Goal: Browse casually

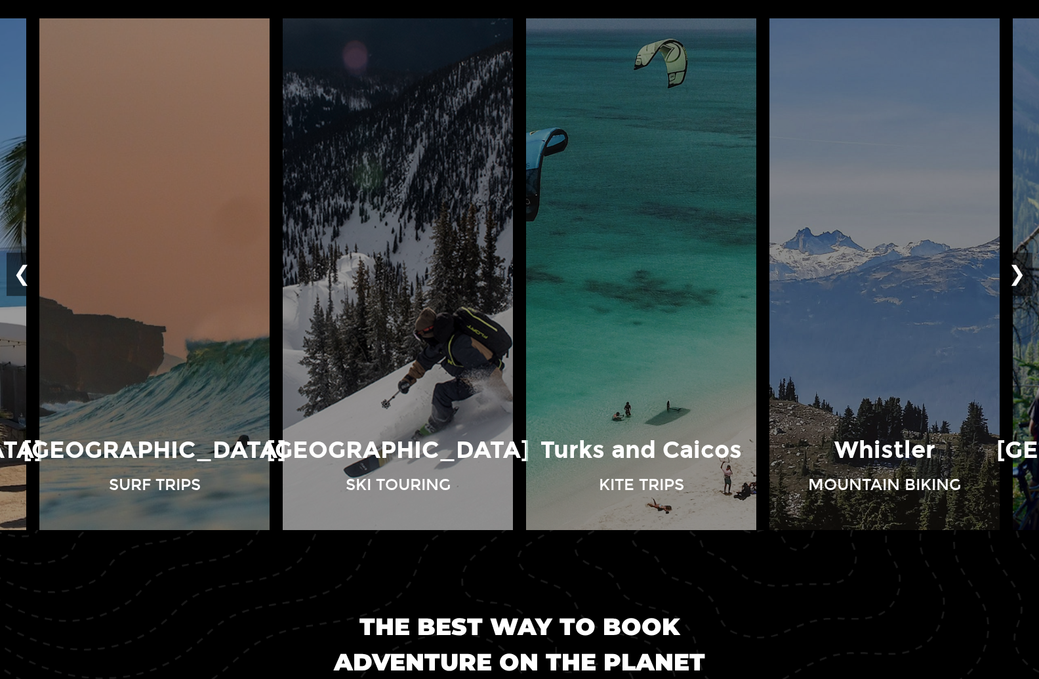
scroll to position [1093, 0]
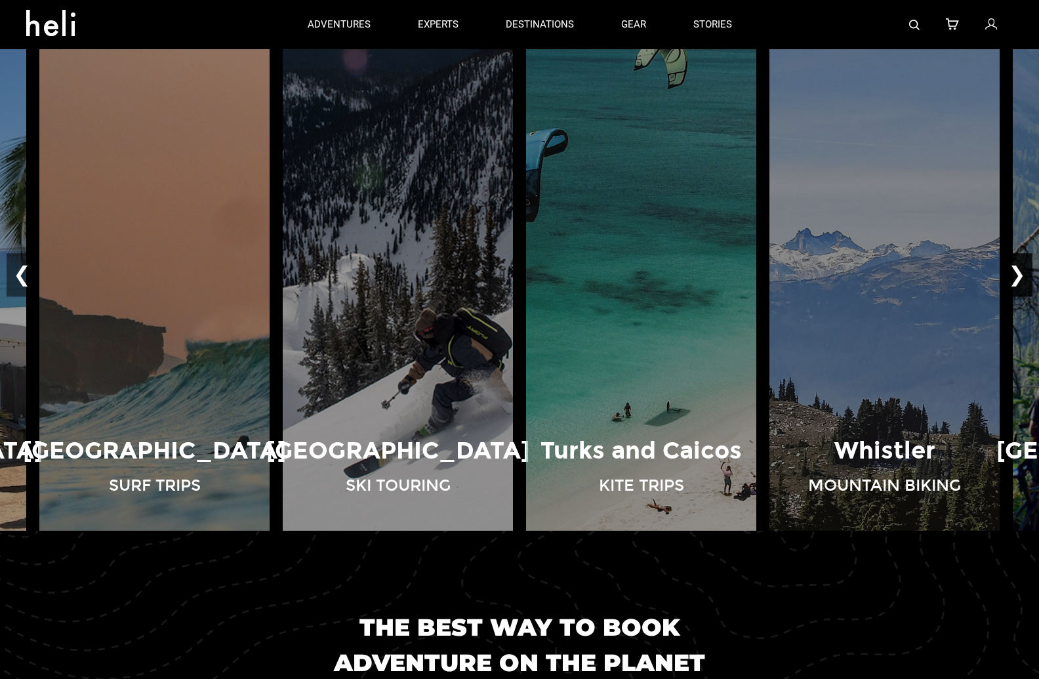
click at [1015, 277] on button "❯" at bounding box center [1017, 274] width 31 height 43
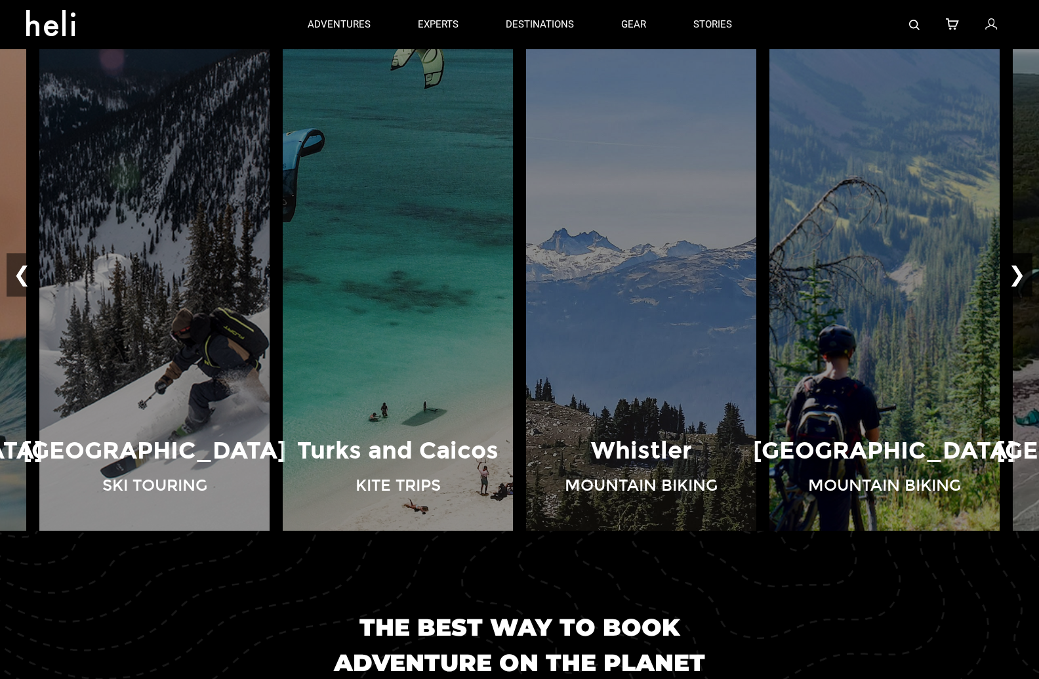
click at [1015, 277] on button "❯" at bounding box center [1017, 274] width 31 height 43
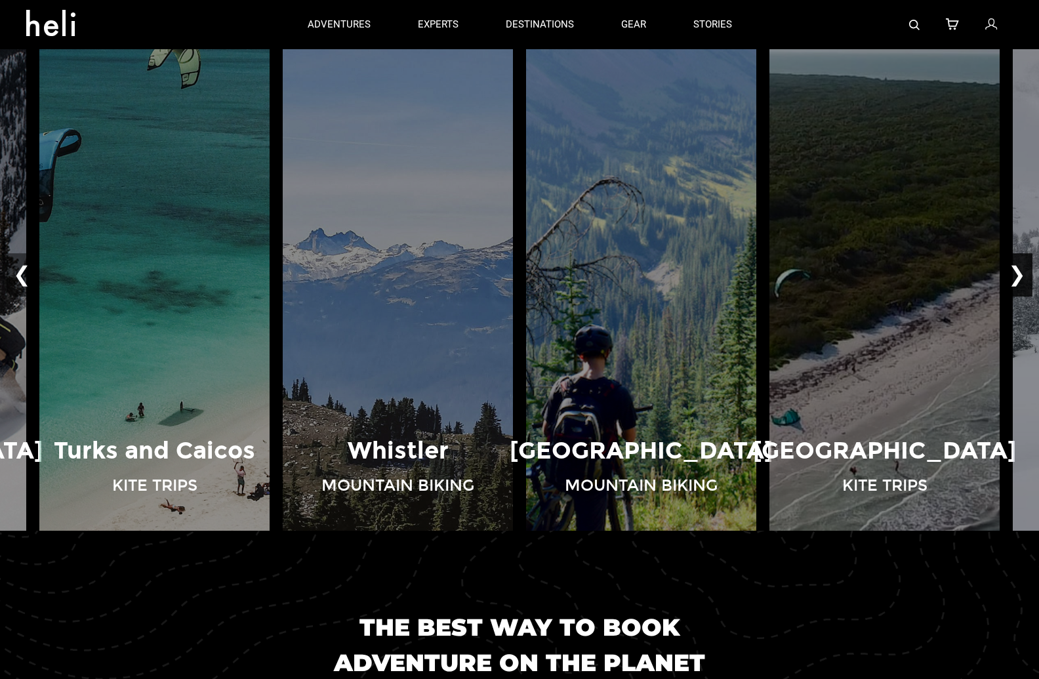
click at [1015, 277] on button "❯" at bounding box center [1017, 274] width 31 height 43
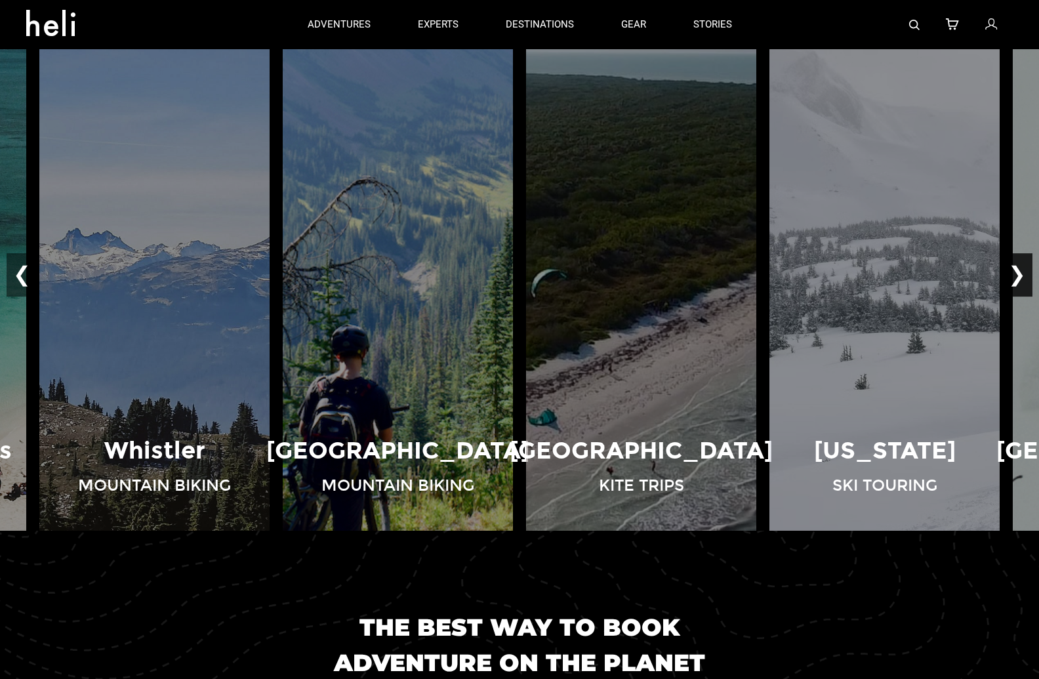
click at [1015, 277] on button "❯" at bounding box center [1017, 274] width 31 height 43
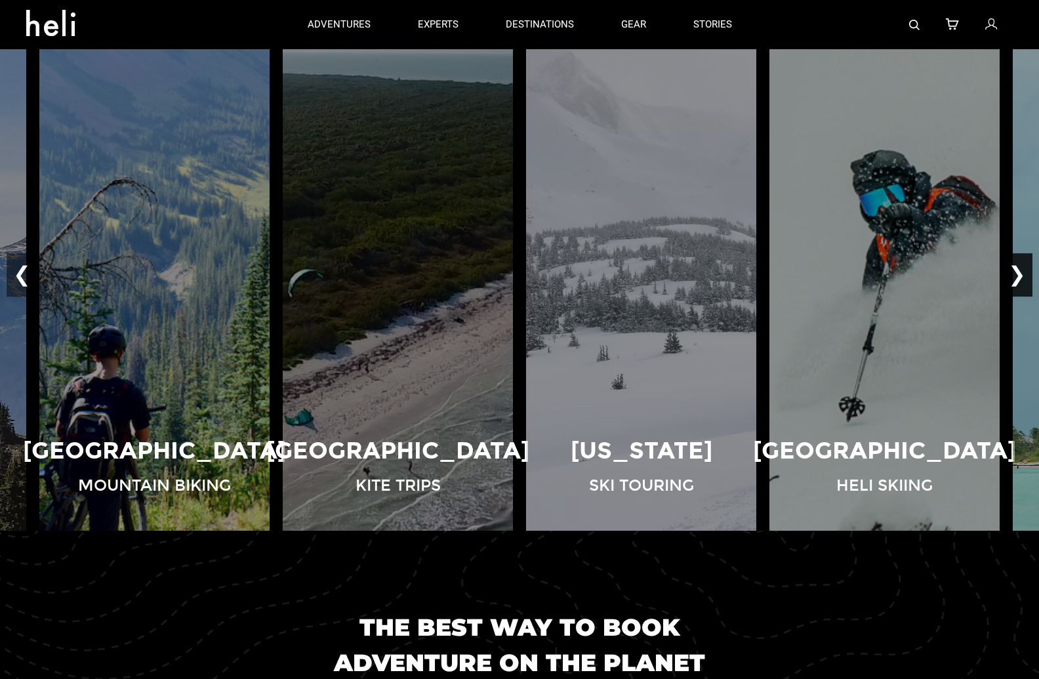
click at [1015, 277] on button "❯" at bounding box center [1017, 274] width 31 height 43
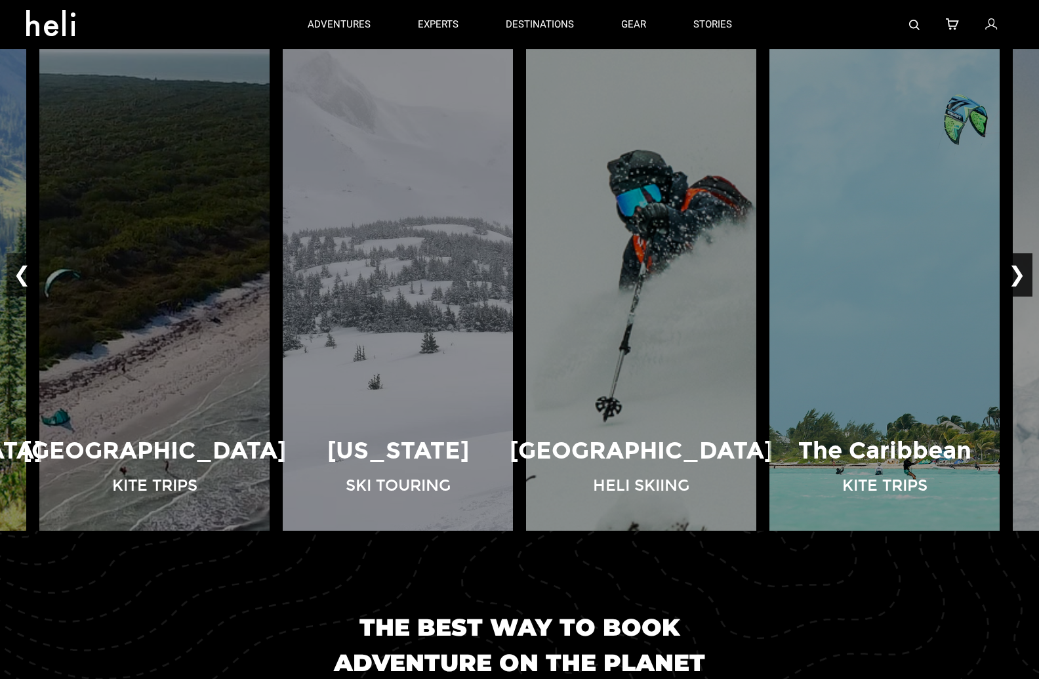
click at [1015, 277] on button "❯" at bounding box center [1017, 274] width 31 height 43
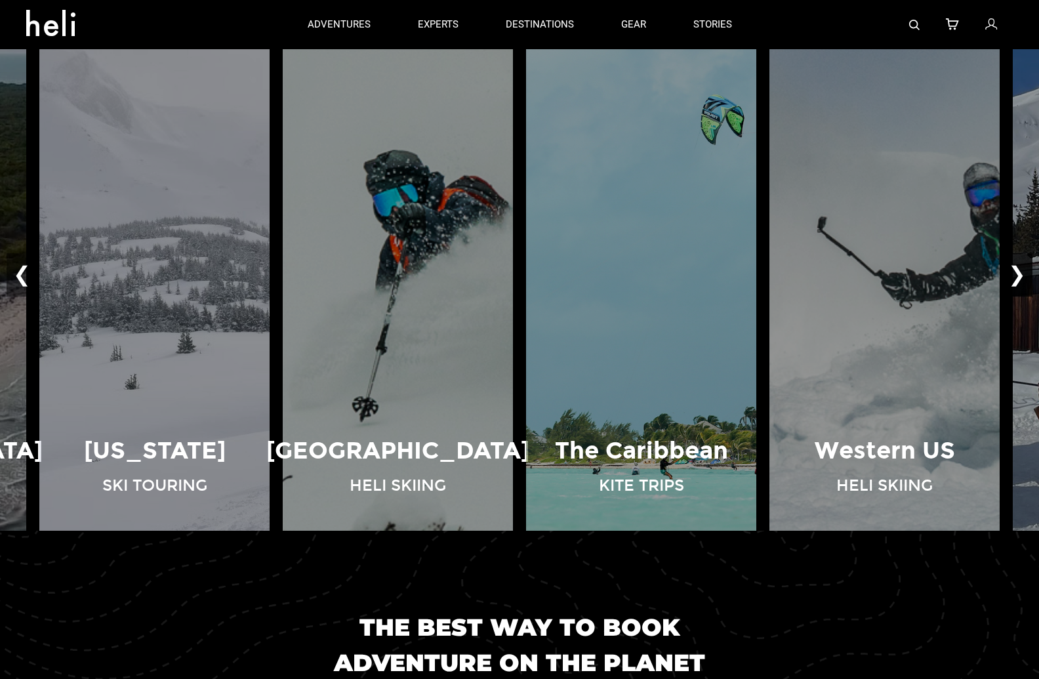
click at [1015, 277] on button "❯" at bounding box center [1017, 274] width 31 height 43
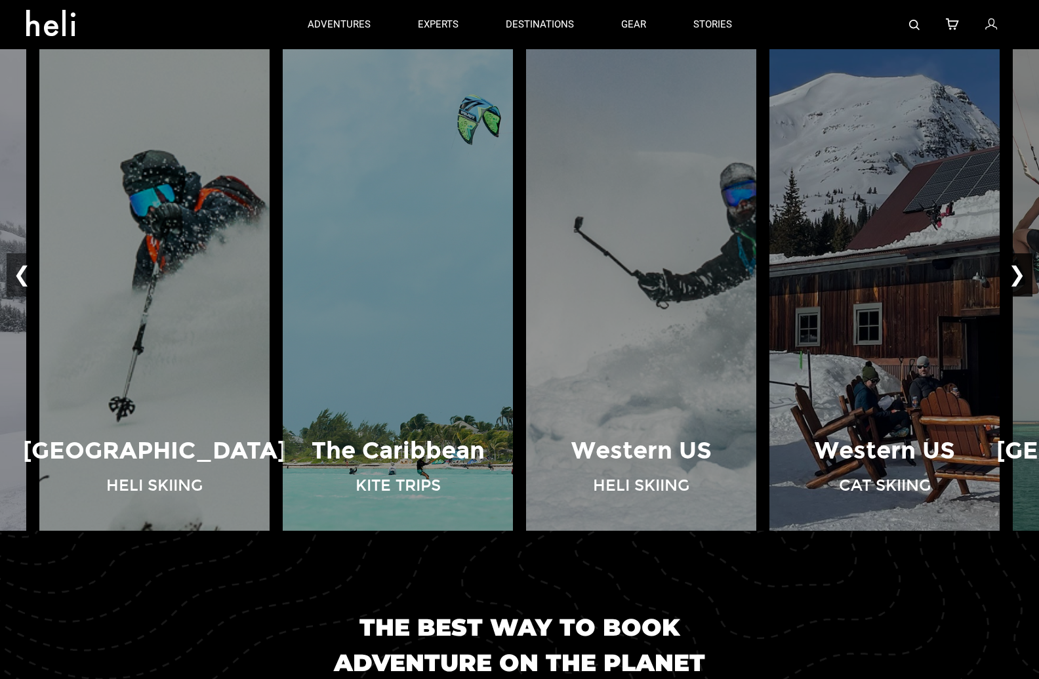
click at [1015, 277] on button "❯" at bounding box center [1017, 274] width 31 height 43
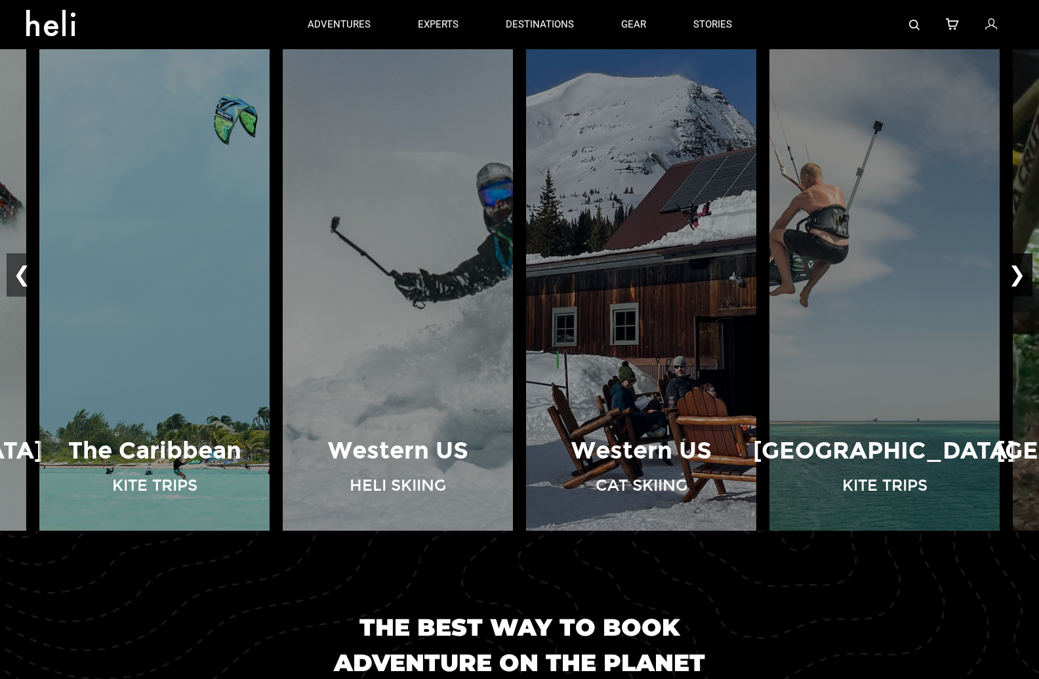
click at [1015, 277] on button "❯" at bounding box center [1017, 274] width 31 height 43
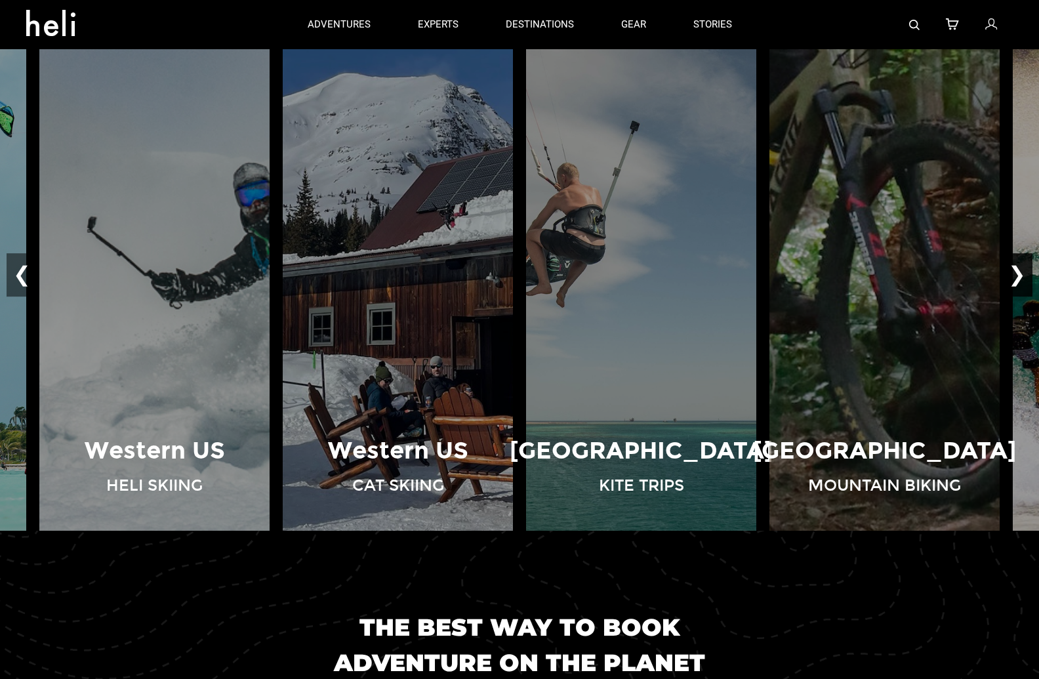
click at [1015, 277] on button "❯" at bounding box center [1017, 274] width 31 height 43
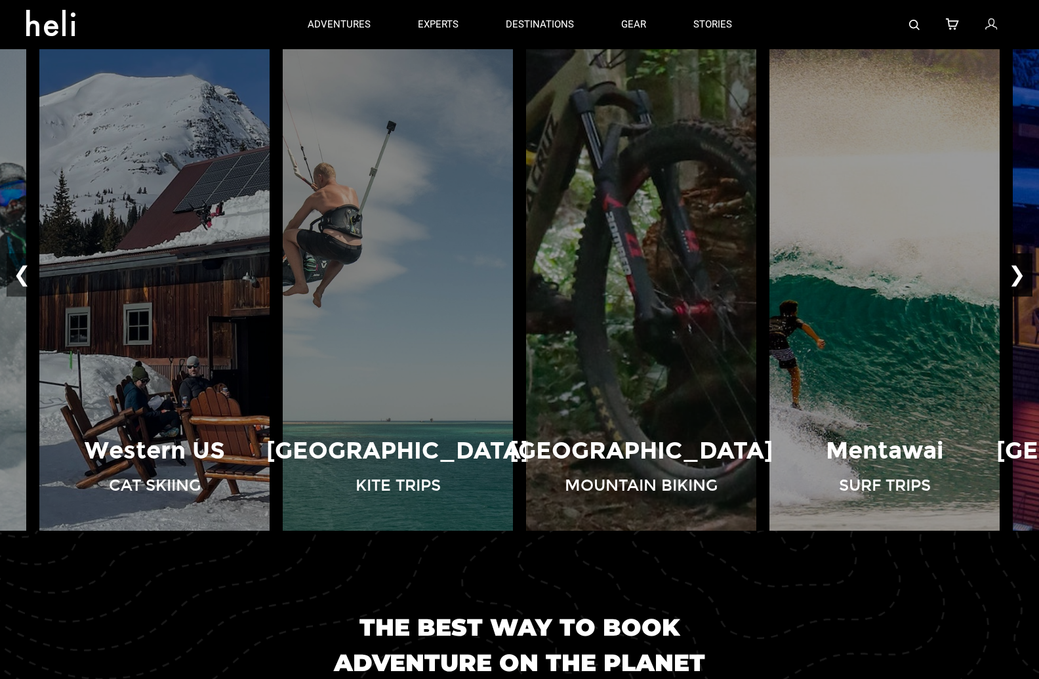
click at [1015, 277] on button "❯" at bounding box center [1017, 274] width 31 height 43
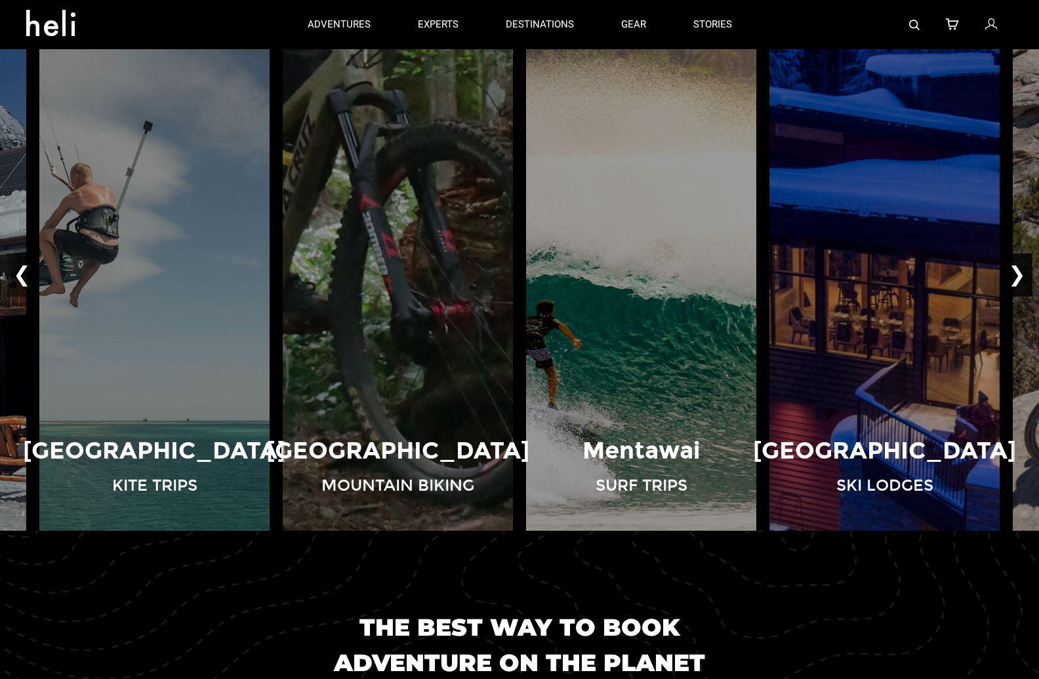
click at [1015, 277] on button "❯" at bounding box center [1017, 274] width 31 height 43
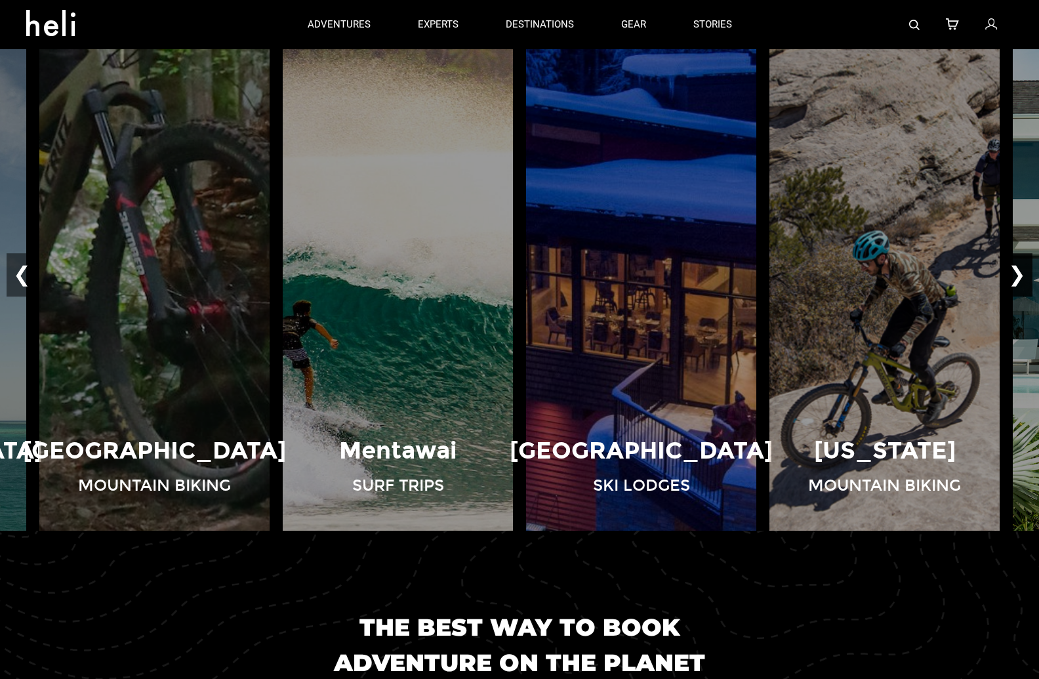
click at [1015, 277] on button "❯" at bounding box center [1017, 274] width 31 height 43
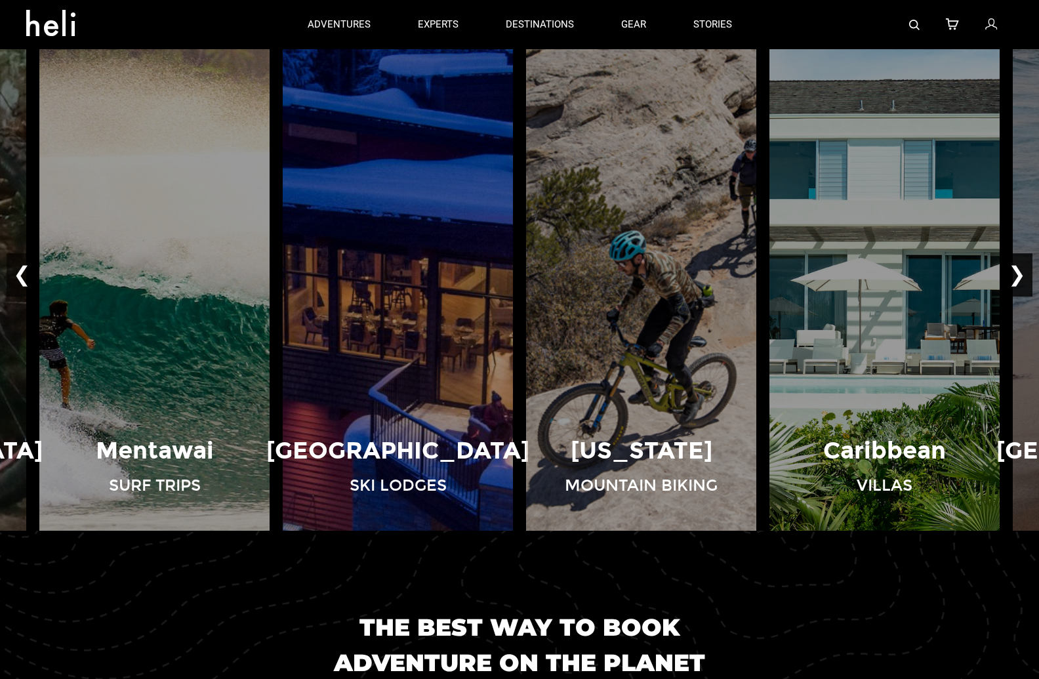
click at [1015, 277] on button "❯" at bounding box center [1017, 274] width 31 height 43
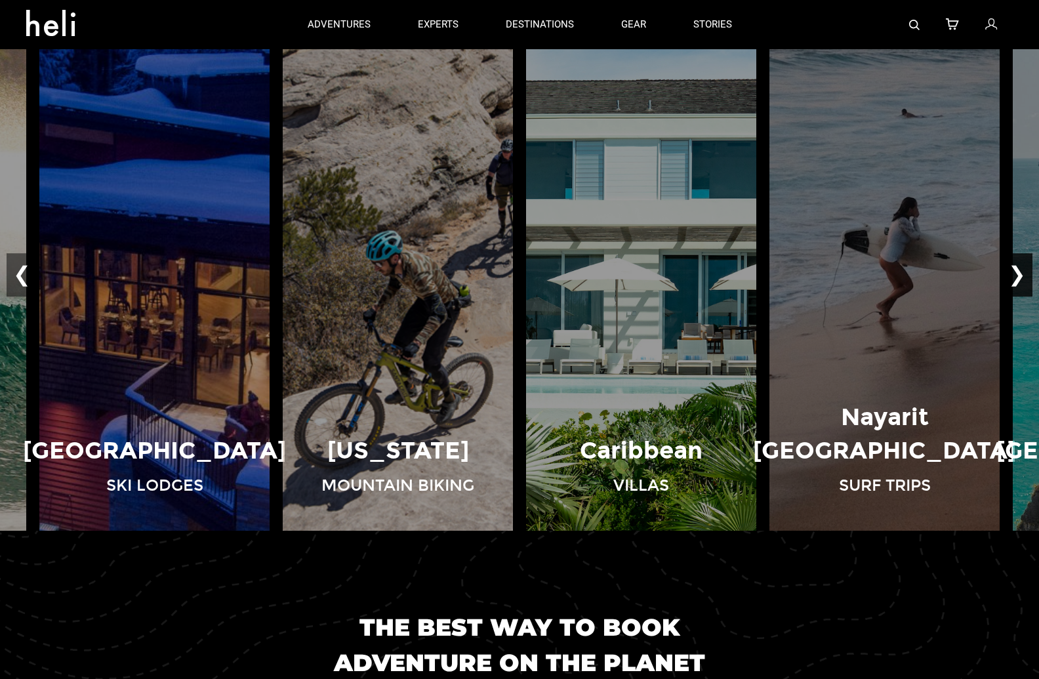
click at [1015, 277] on button "❯" at bounding box center [1017, 274] width 31 height 43
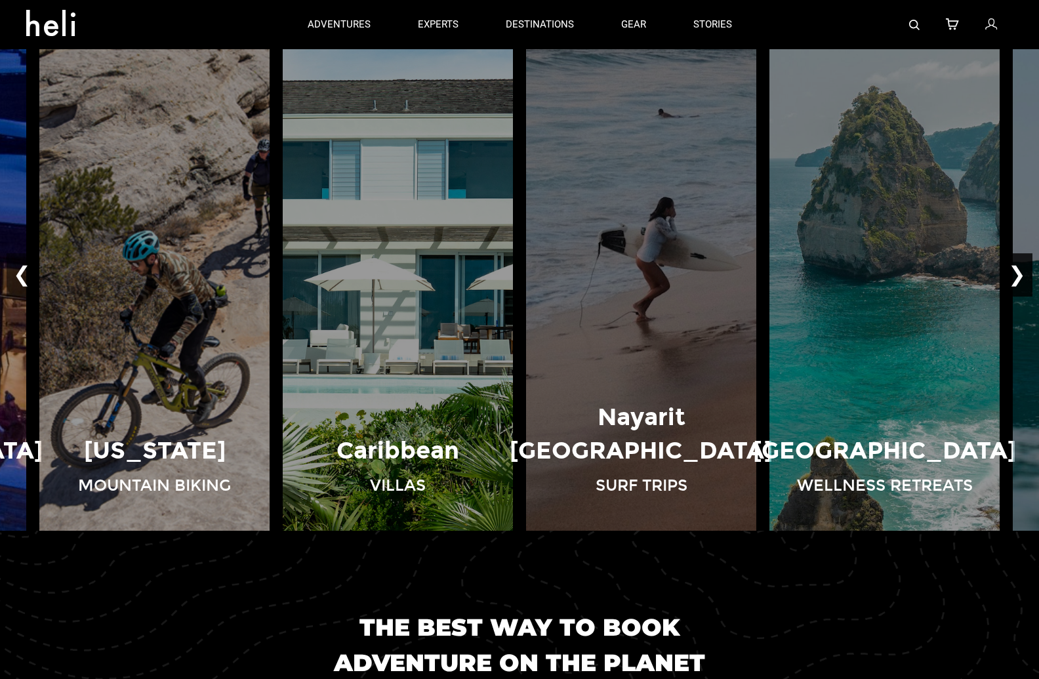
click at [1015, 277] on button "❯" at bounding box center [1017, 274] width 31 height 43
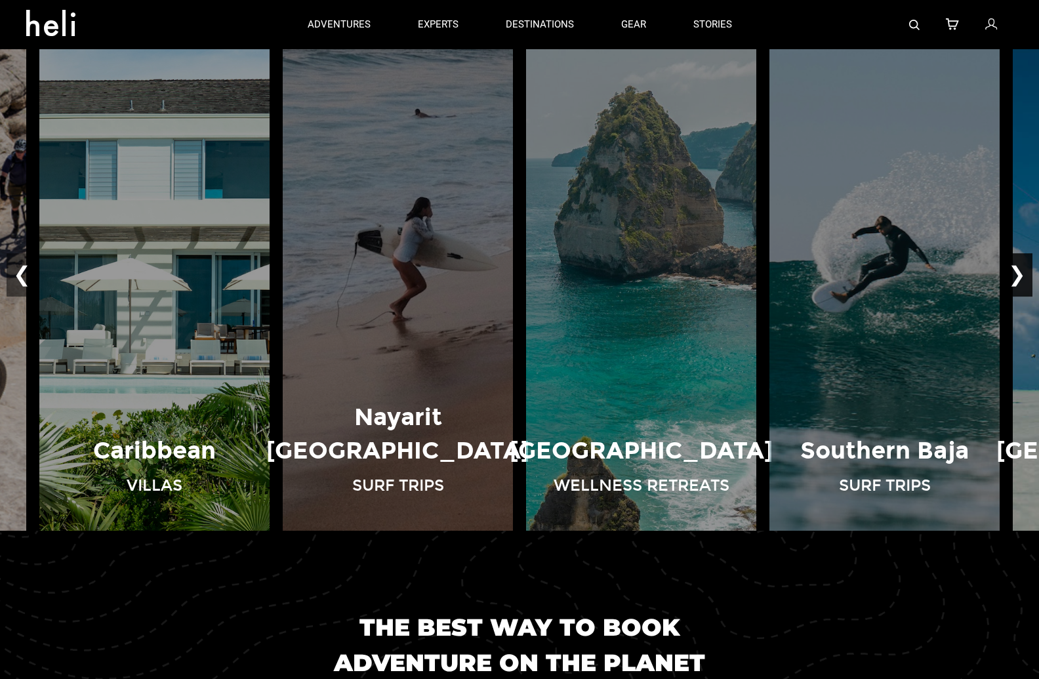
click at [1015, 277] on button "❯" at bounding box center [1017, 274] width 31 height 43
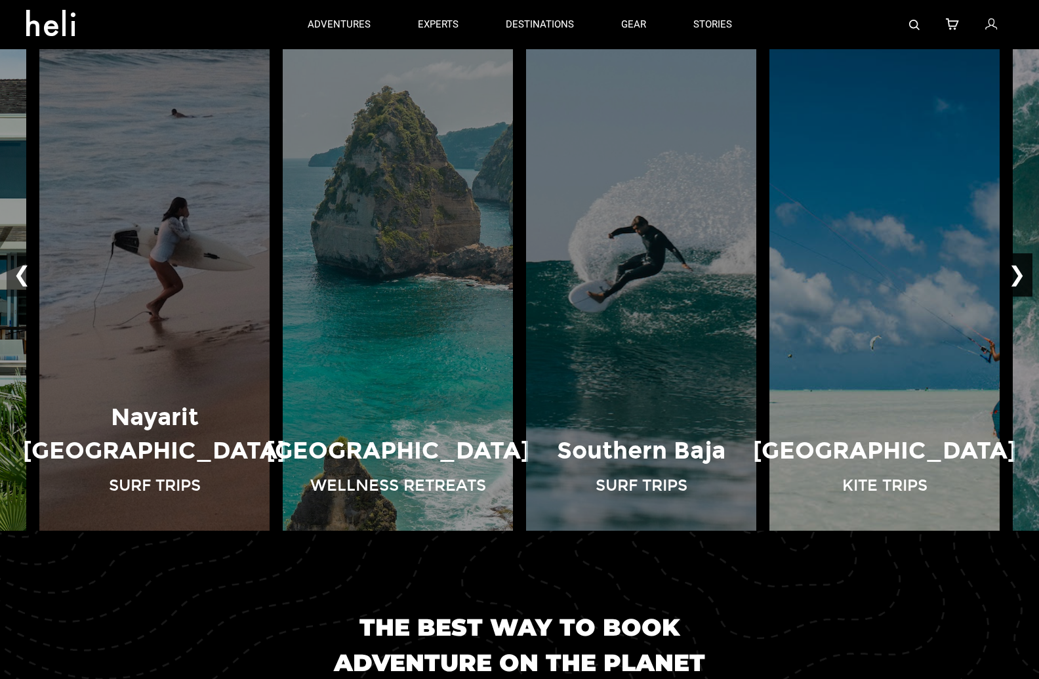
click at [1015, 277] on button "❯" at bounding box center [1017, 274] width 31 height 43
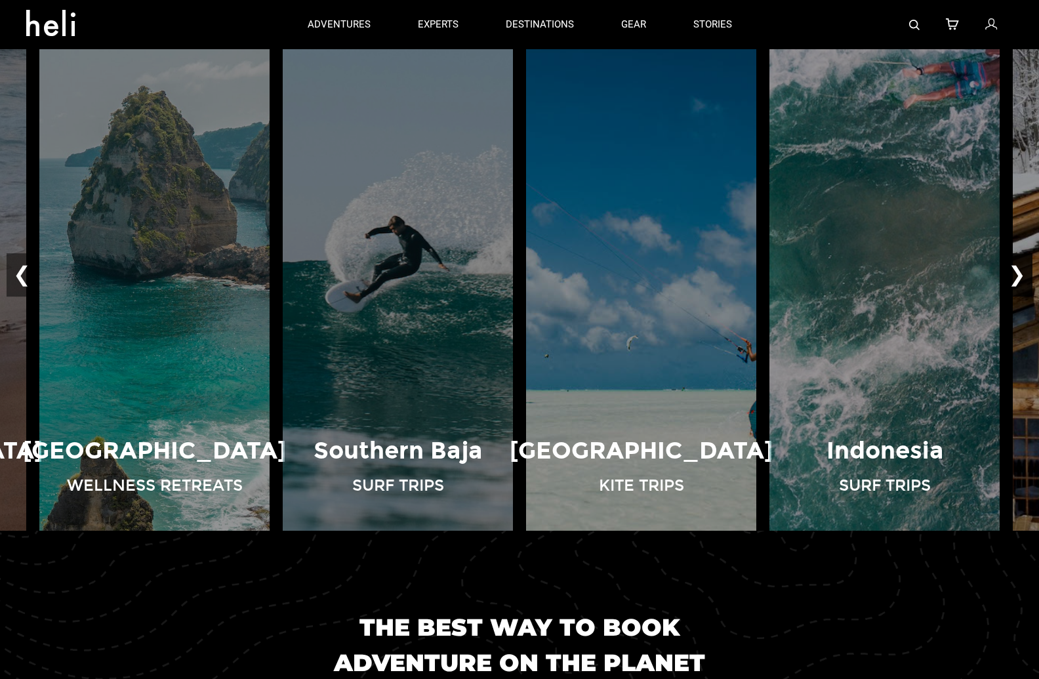
click at [1015, 277] on button "❯" at bounding box center [1017, 274] width 31 height 43
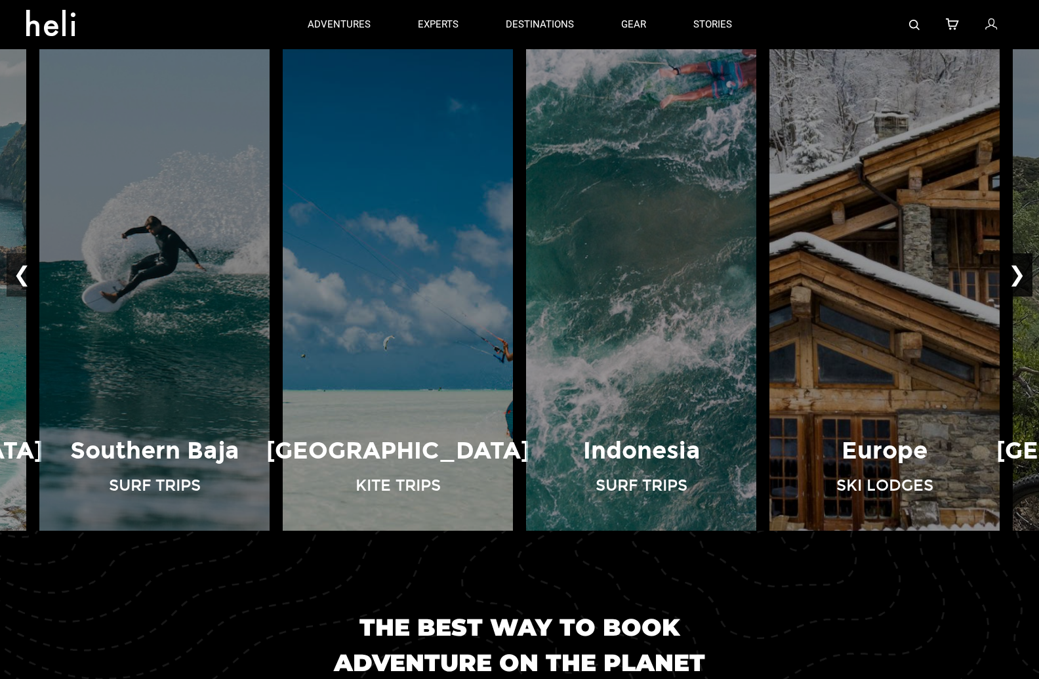
click at [1015, 277] on button "❯" at bounding box center [1017, 274] width 31 height 43
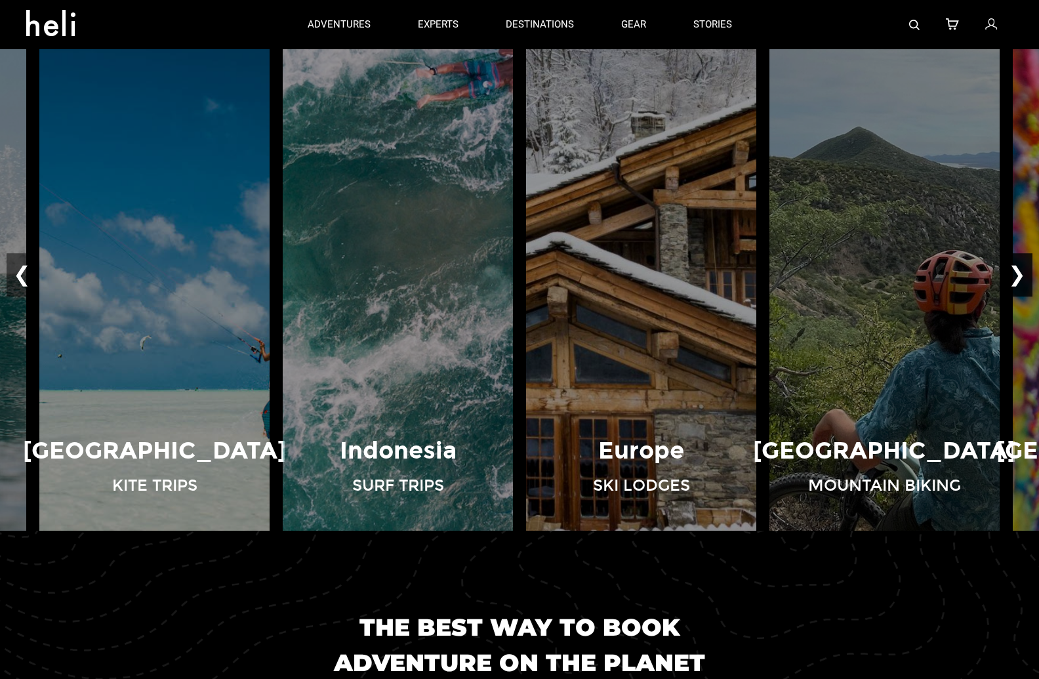
click at [1015, 277] on button "❯" at bounding box center [1017, 274] width 31 height 43
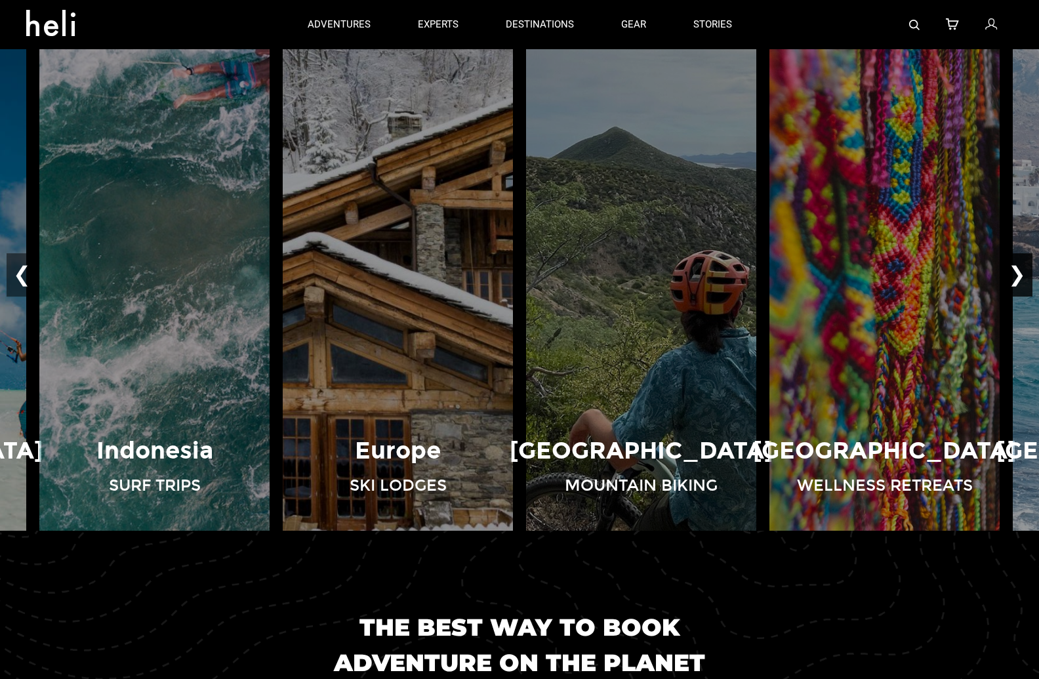
click at [1015, 277] on button "❯" at bounding box center [1017, 274] width 31 height 43
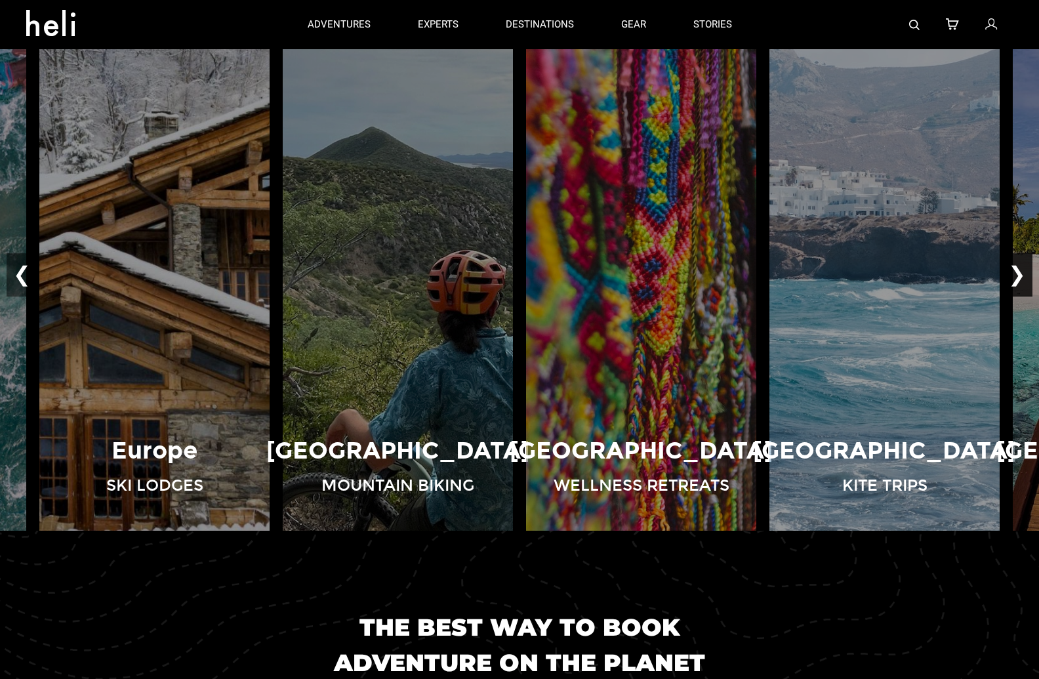
click at [1015, 277] on button "❯" at bounding box center [1017, 274] width 31 height 43
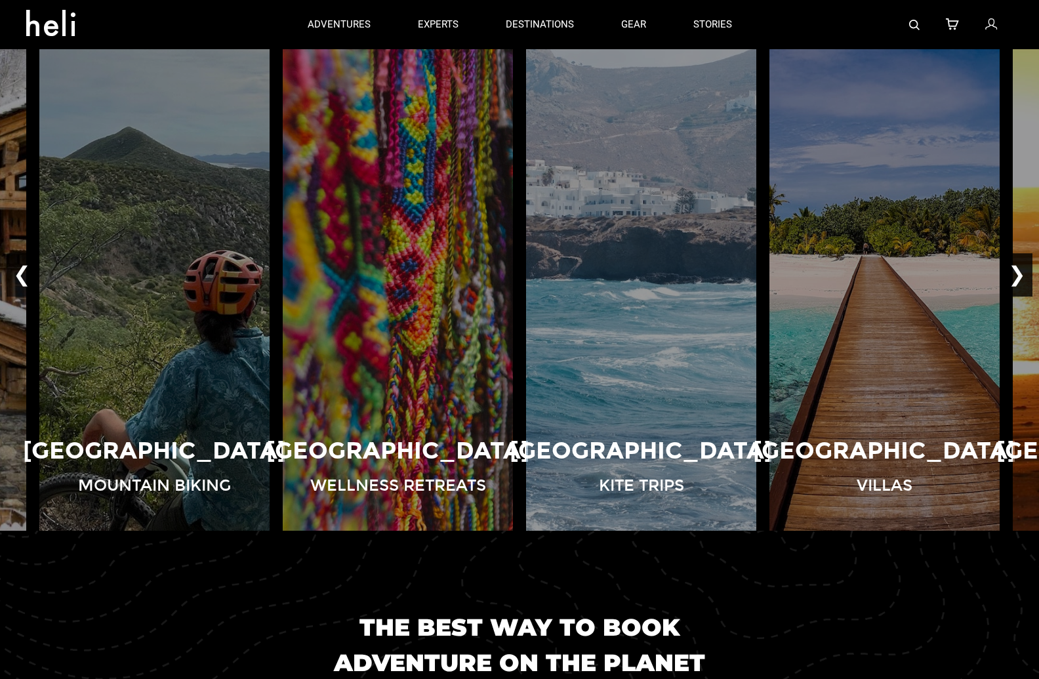
click at [1012, 270] on button "❯" at bounding box center [1017, 274] width 31 height 43
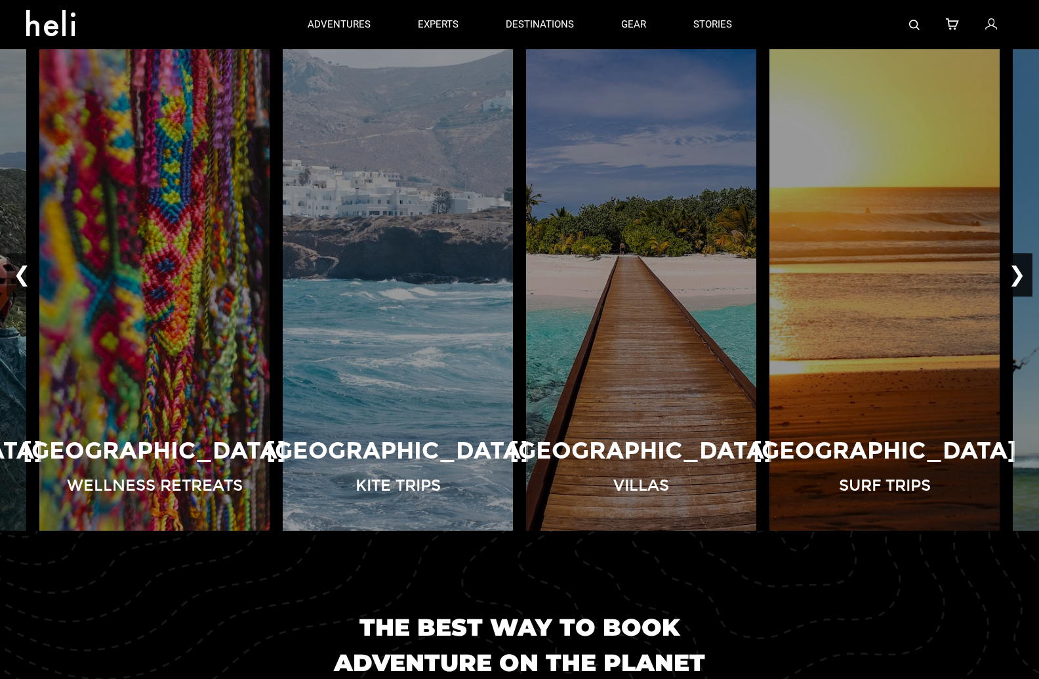
click at [1012, 270] on button "❯" at bounding box center [1017, 274] width 31 height 43
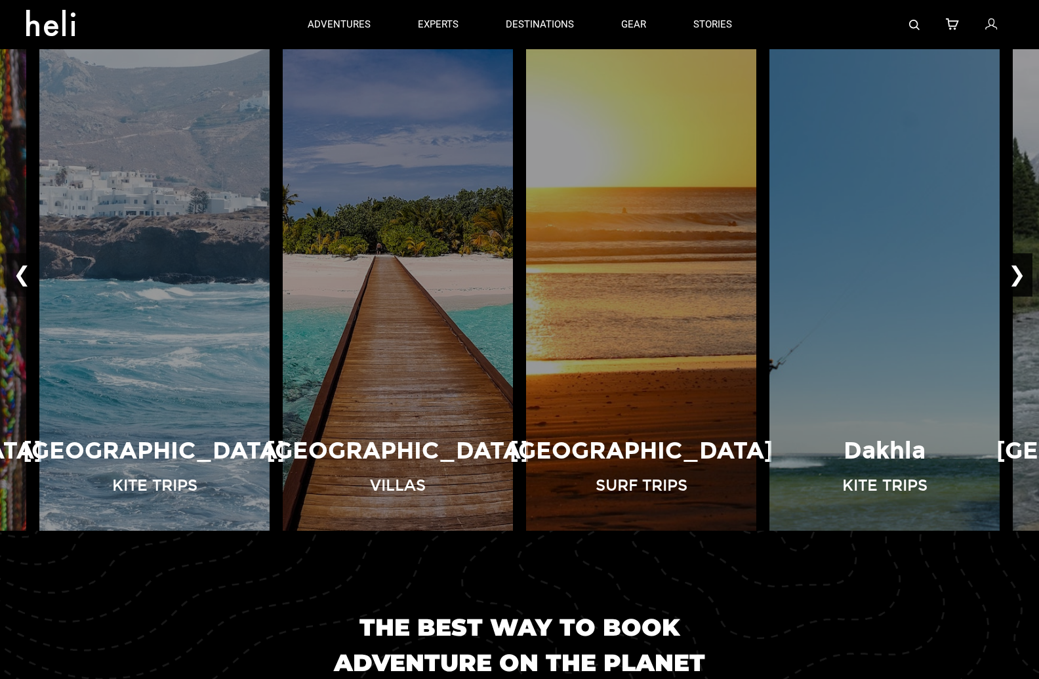
click at [1012, 270] on button "❯" at bounding box center [1017, 274] width 31 height 43
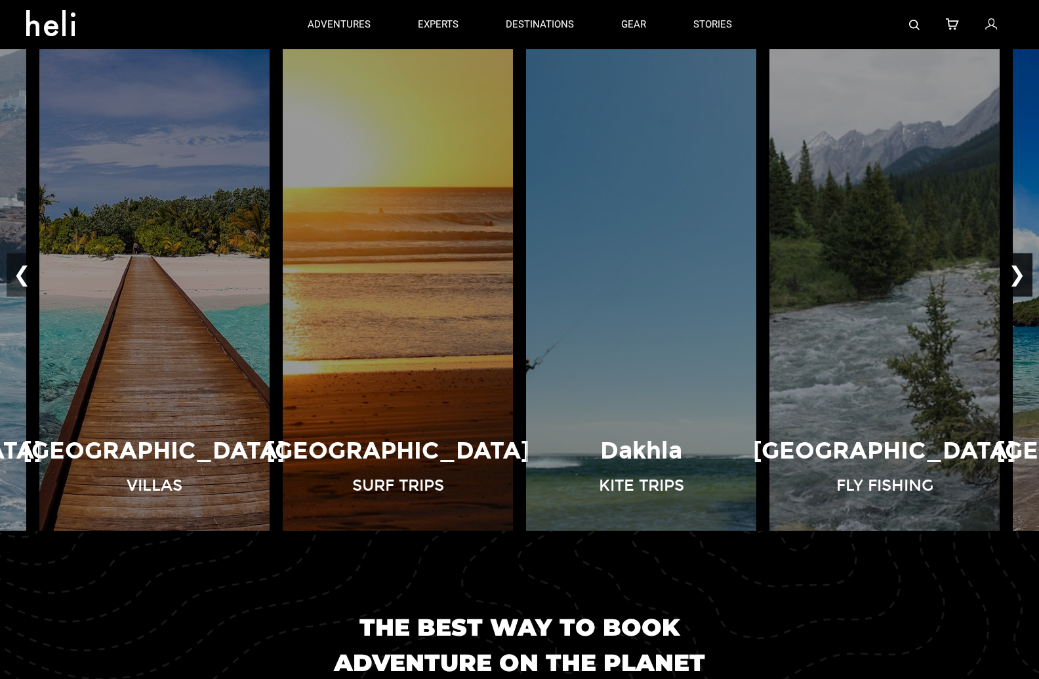
click at [1011, 270] on button "❯" at bounding box center [1017, 274] width 31 height 43
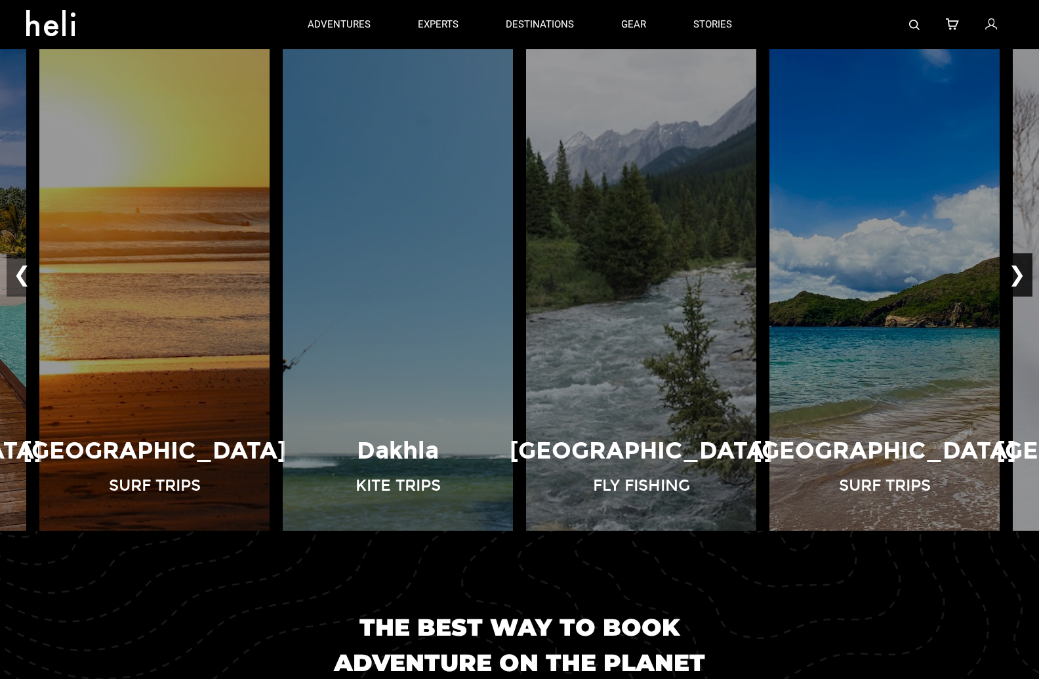
click at [1011, 270] on button "❯" at bounding box center [1017, 274] width 31 height 43
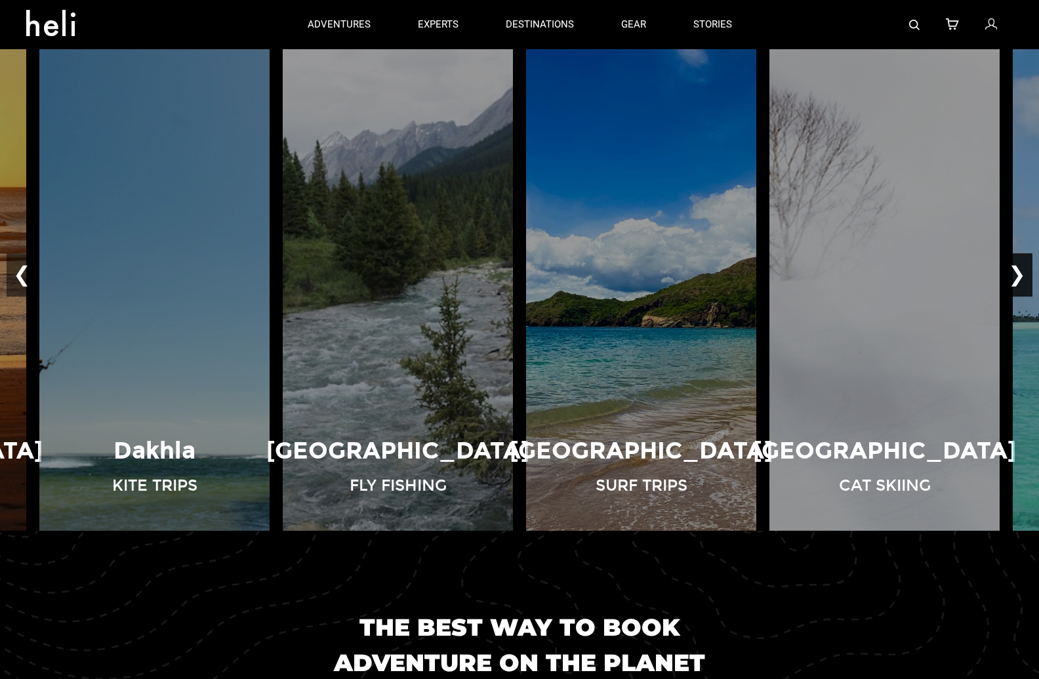
click at [1011, 270] on button "❯" at bounding box center [1017, 274] width 31 height 43
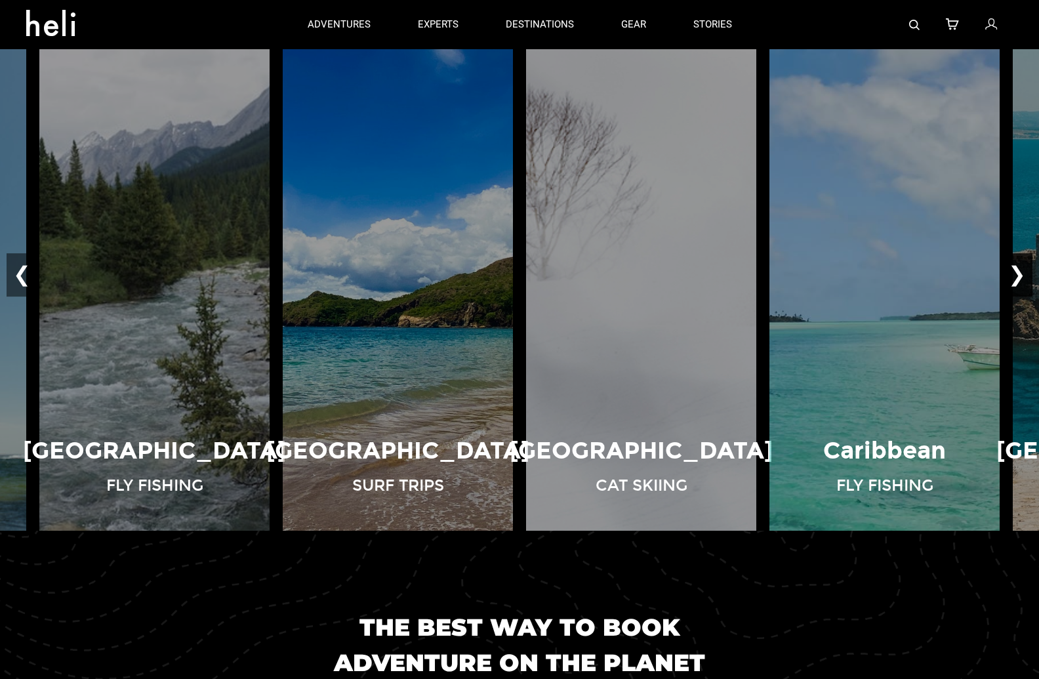
click at [1011, 270] on button "❯" at bounding box center [1017, 274] width 31 height 43
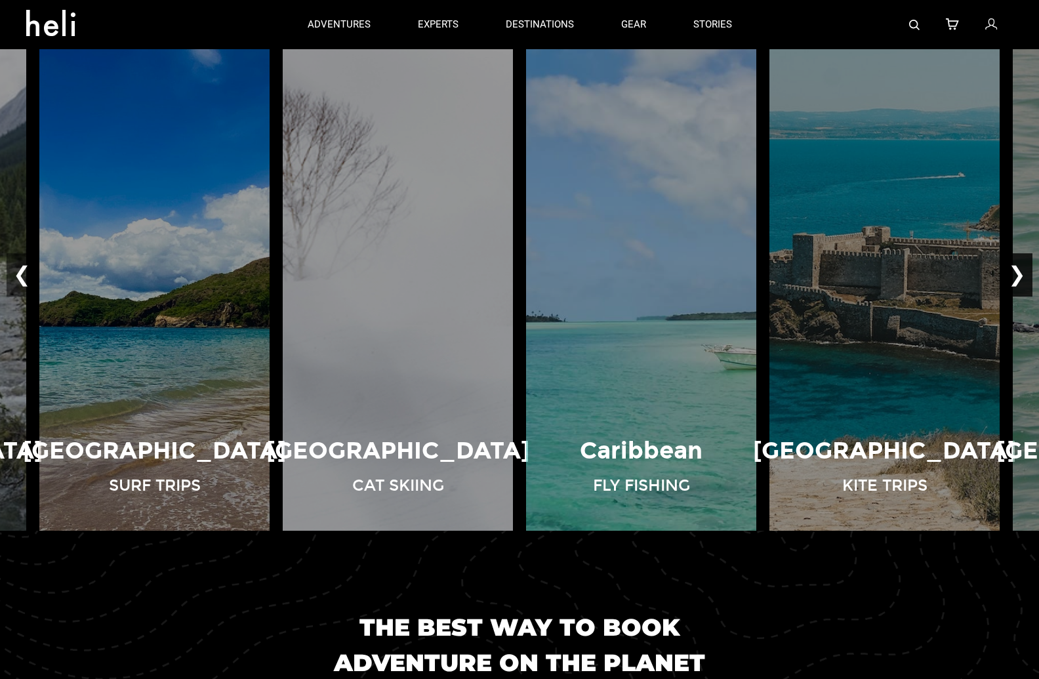
click at [1011, 270] on button "❯" at bounding box center [1017, 274] width 31 height 43
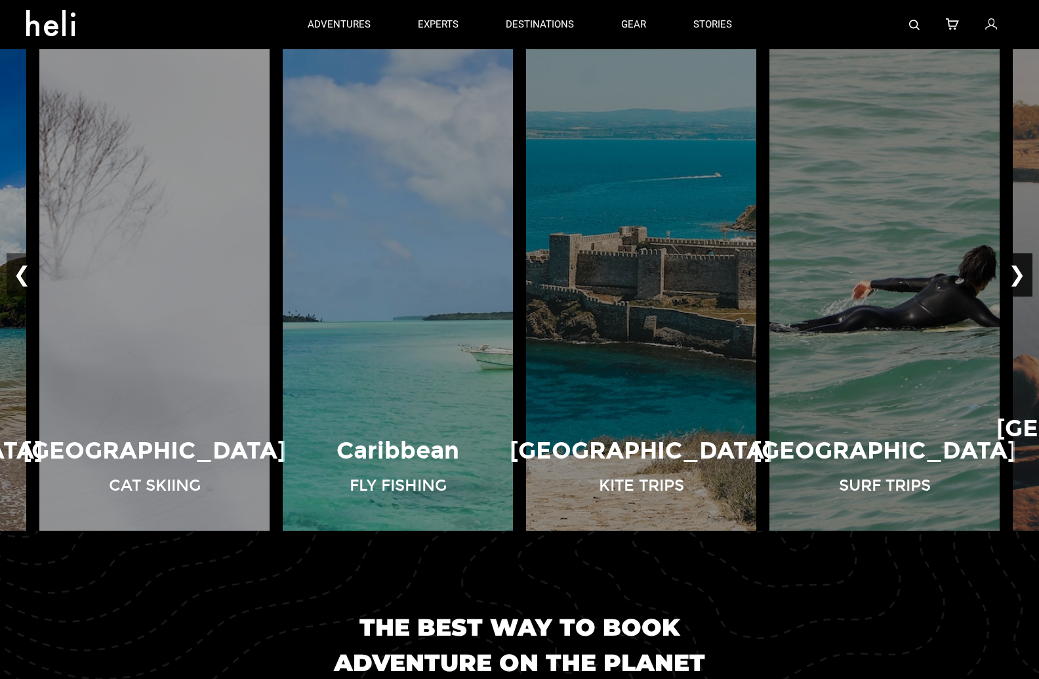
click at [1011, 270] on button "❯" at bounding box center [1017, 274] width 31 height 43
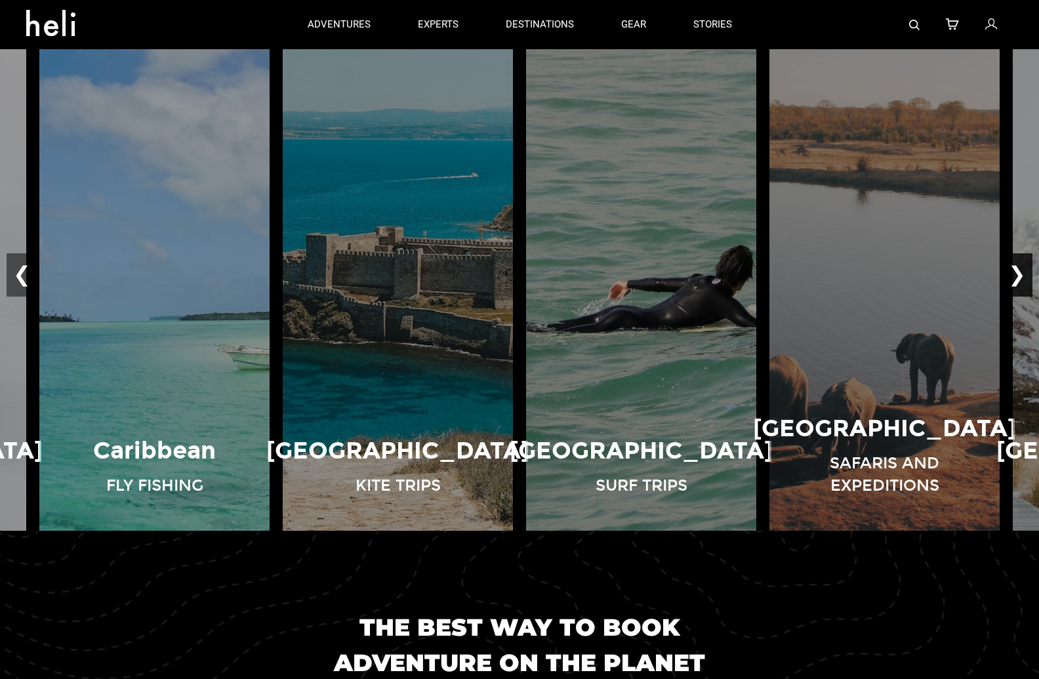
click at [1011, 270] on button "❯" at bounding box center [1017, 274] width 31 height 43
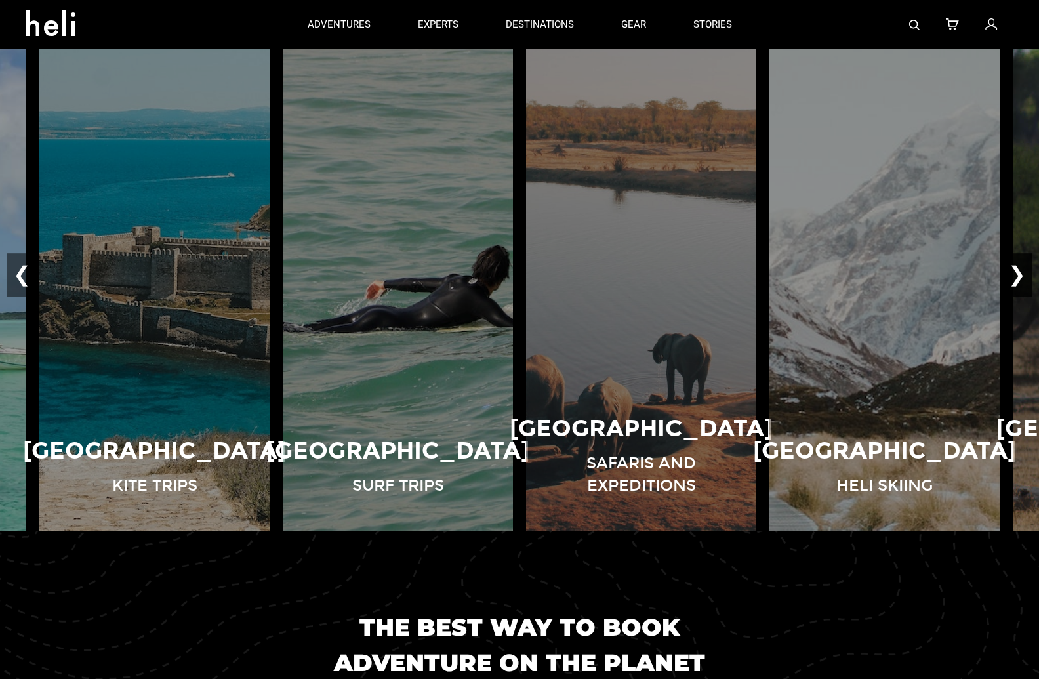
click at [1011, 270] on button "❯" at bounding box center [1017, 274] width 31 height 43
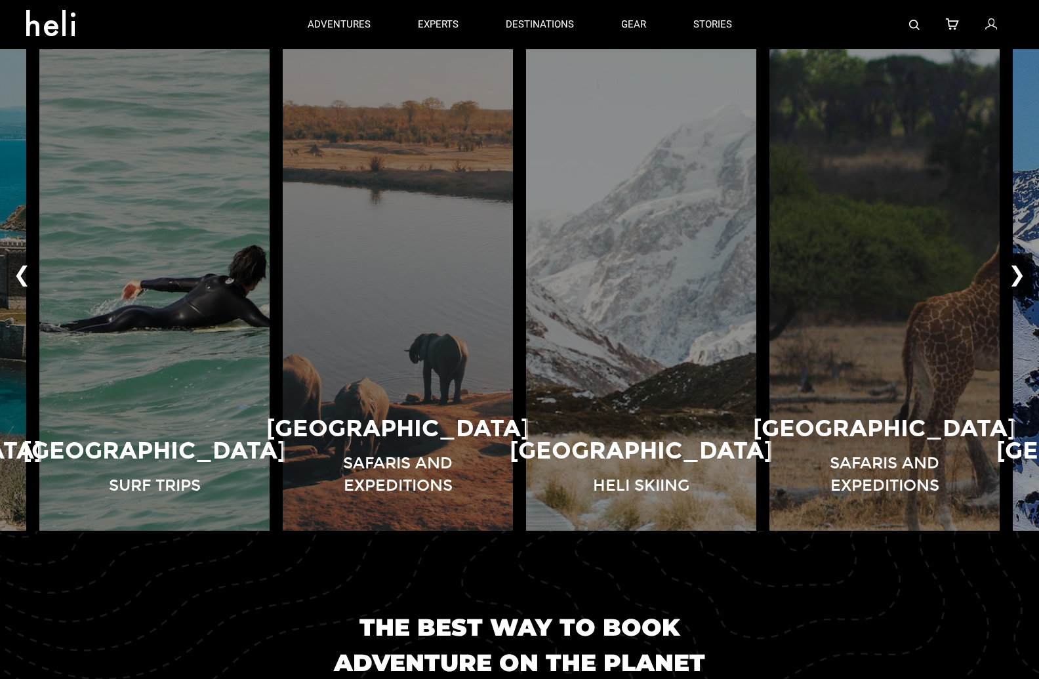
click at [1011, 270] on button "❯" at bounding box center [1017, 274] width 31 height 43
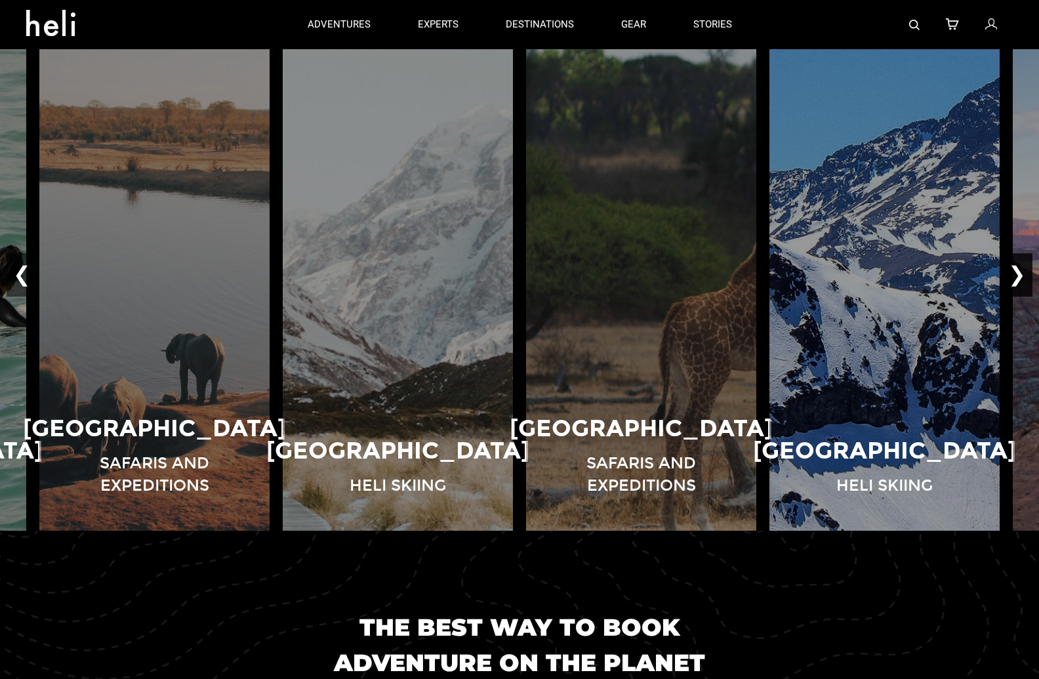
click at [1011, 270] on button "❯" at bounding box center [1017, 274] width 31 height 43
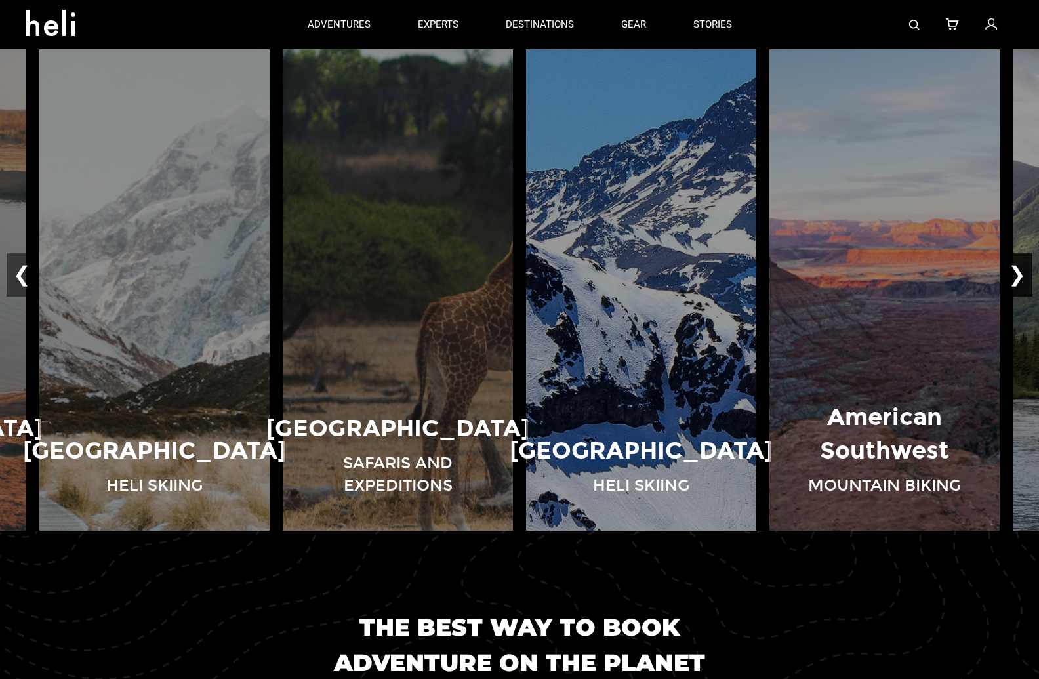
click at [1011, 270] on button "❯" at bounding box center [1017, 274] width 31 height 43
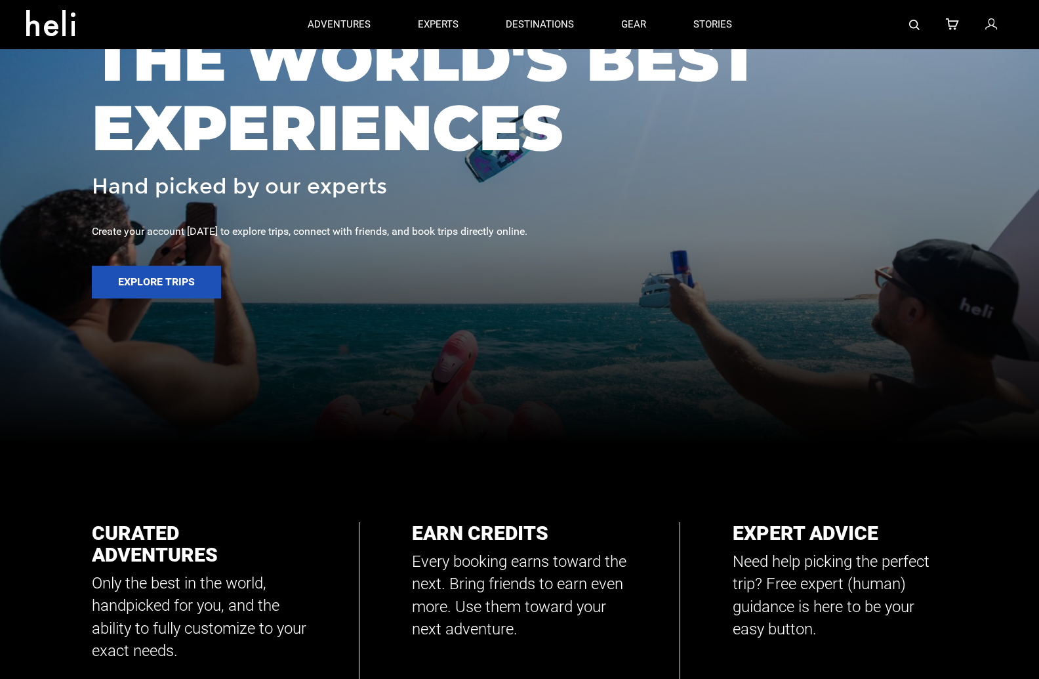
scroll to position [0, 0]
